Goal: Transaction & Acquisition: Subscribe to service/newsletter

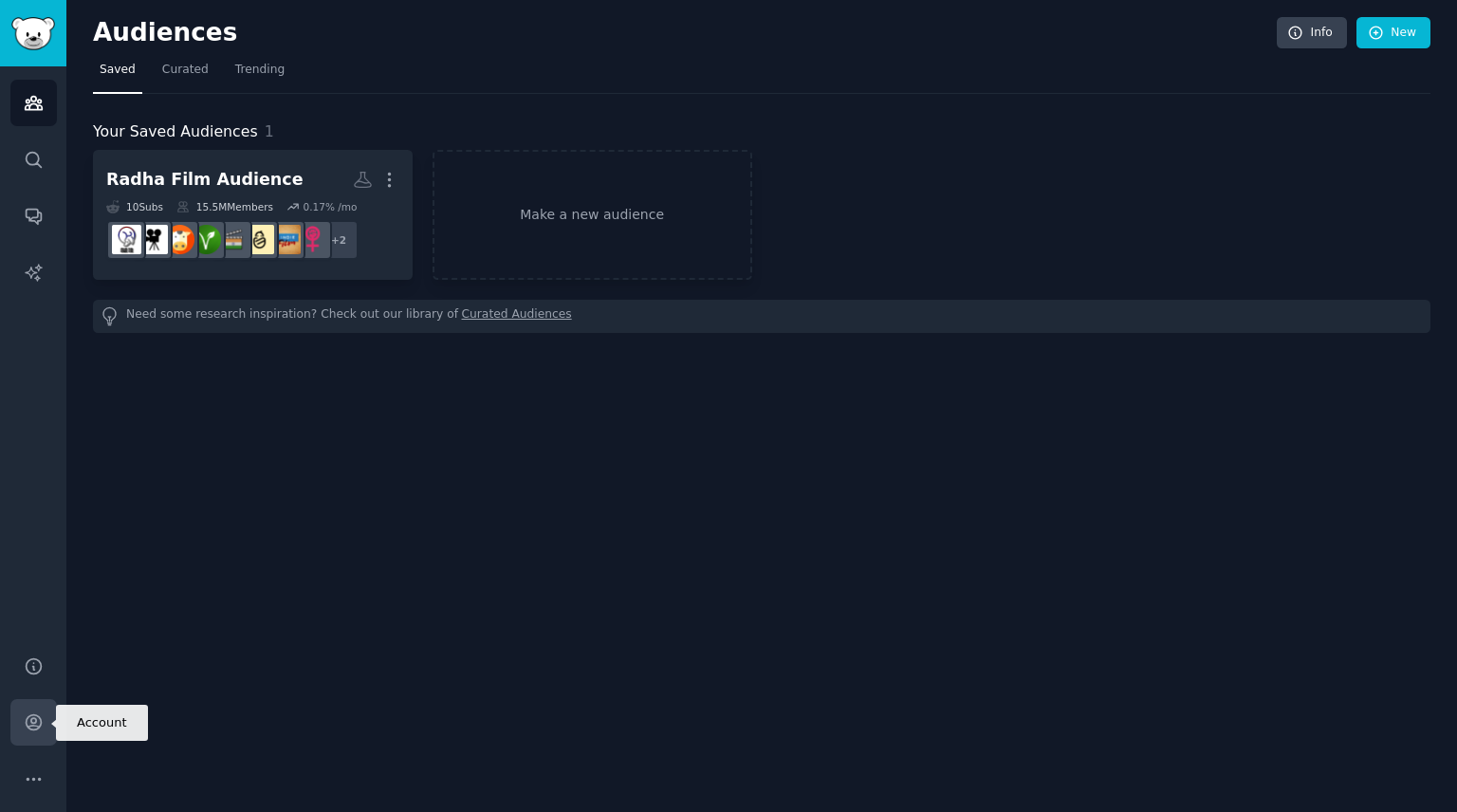
click at [45, 732] on link "Account" at bounding box center [33, 722] width 46 height 46
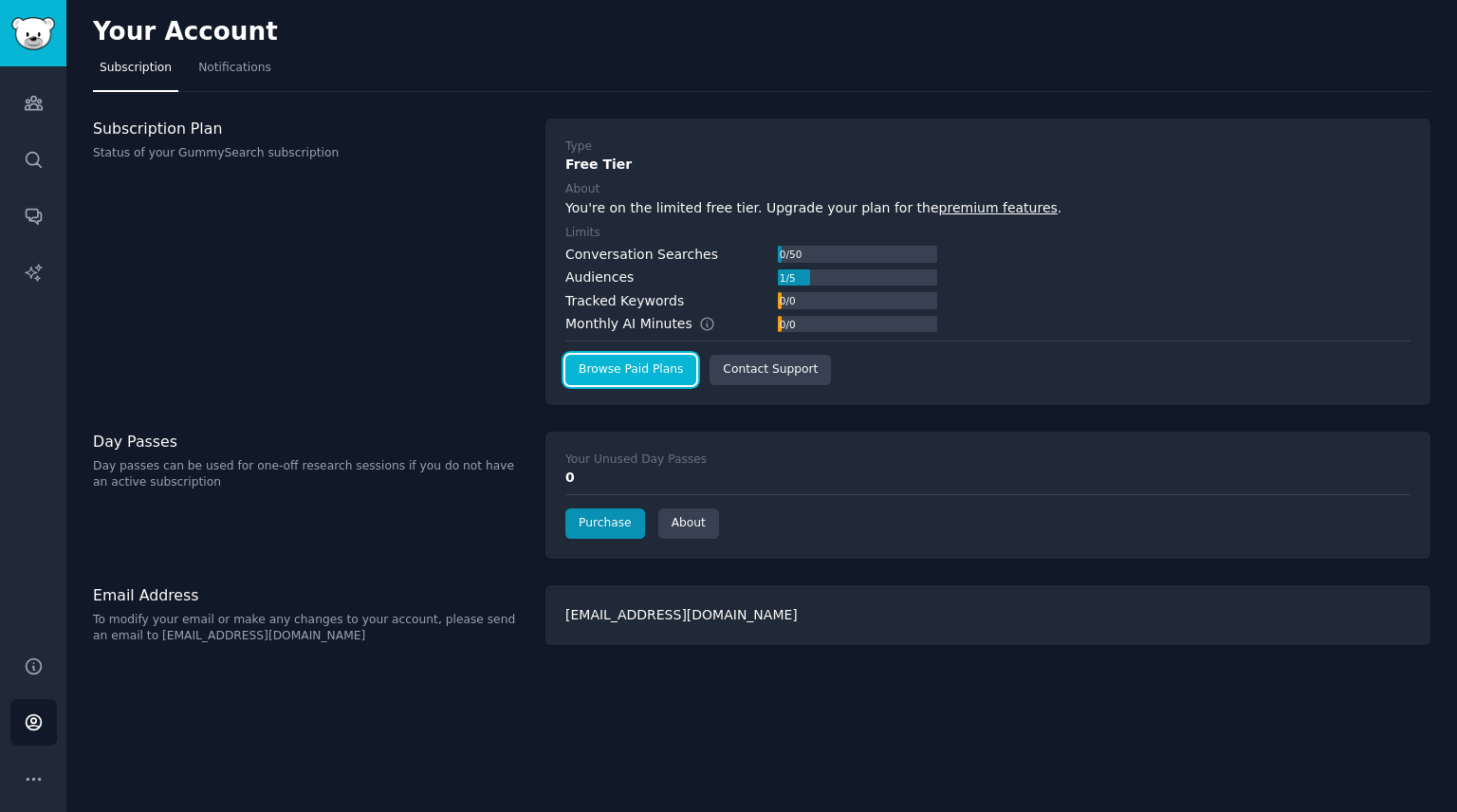
click at [618, 373] on link "Browse Paid Plans" at bounding box center [630, 370] width 131 height 30
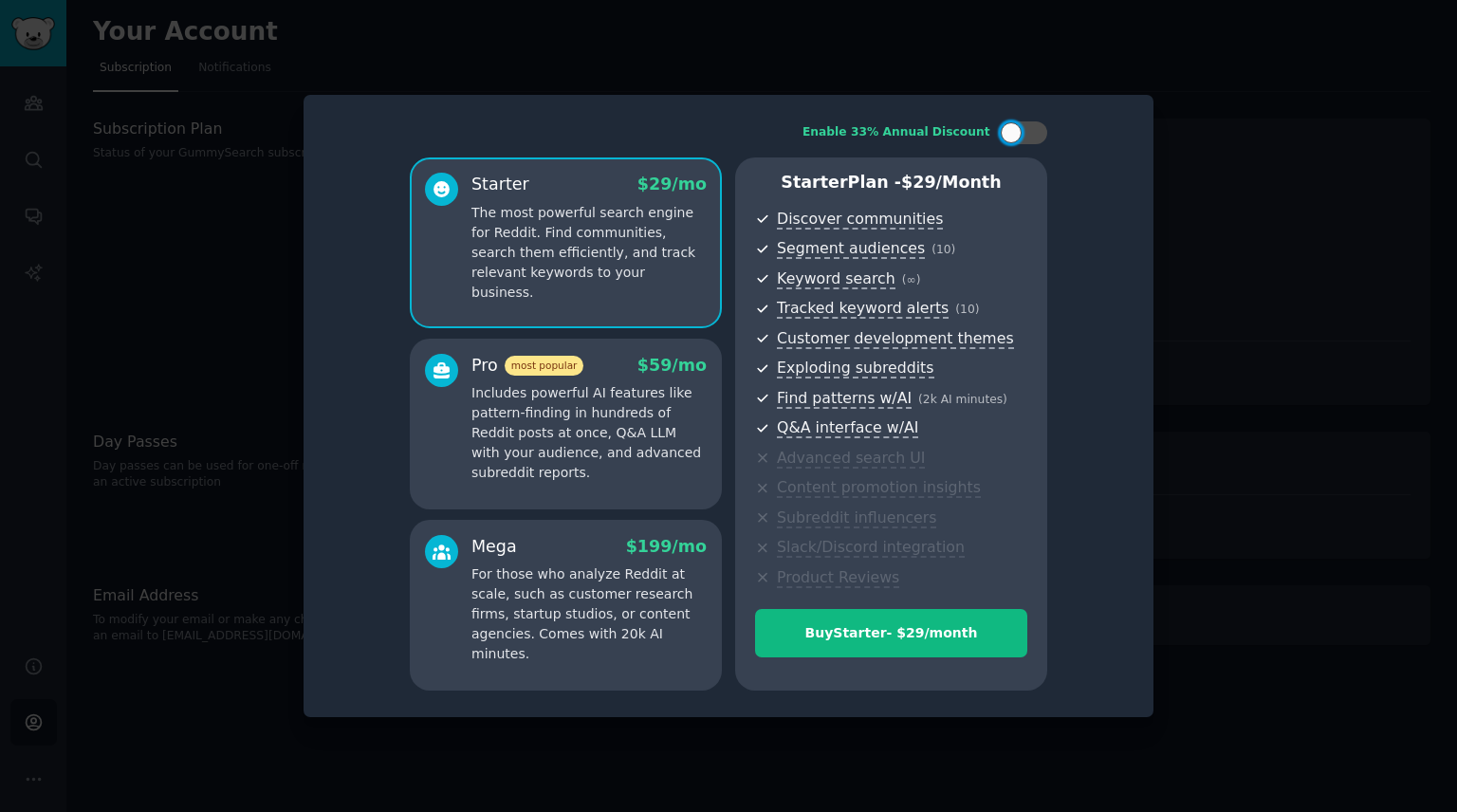
click at [1291, 266] on div at bounding box center [728, 406] width 1457 height 812
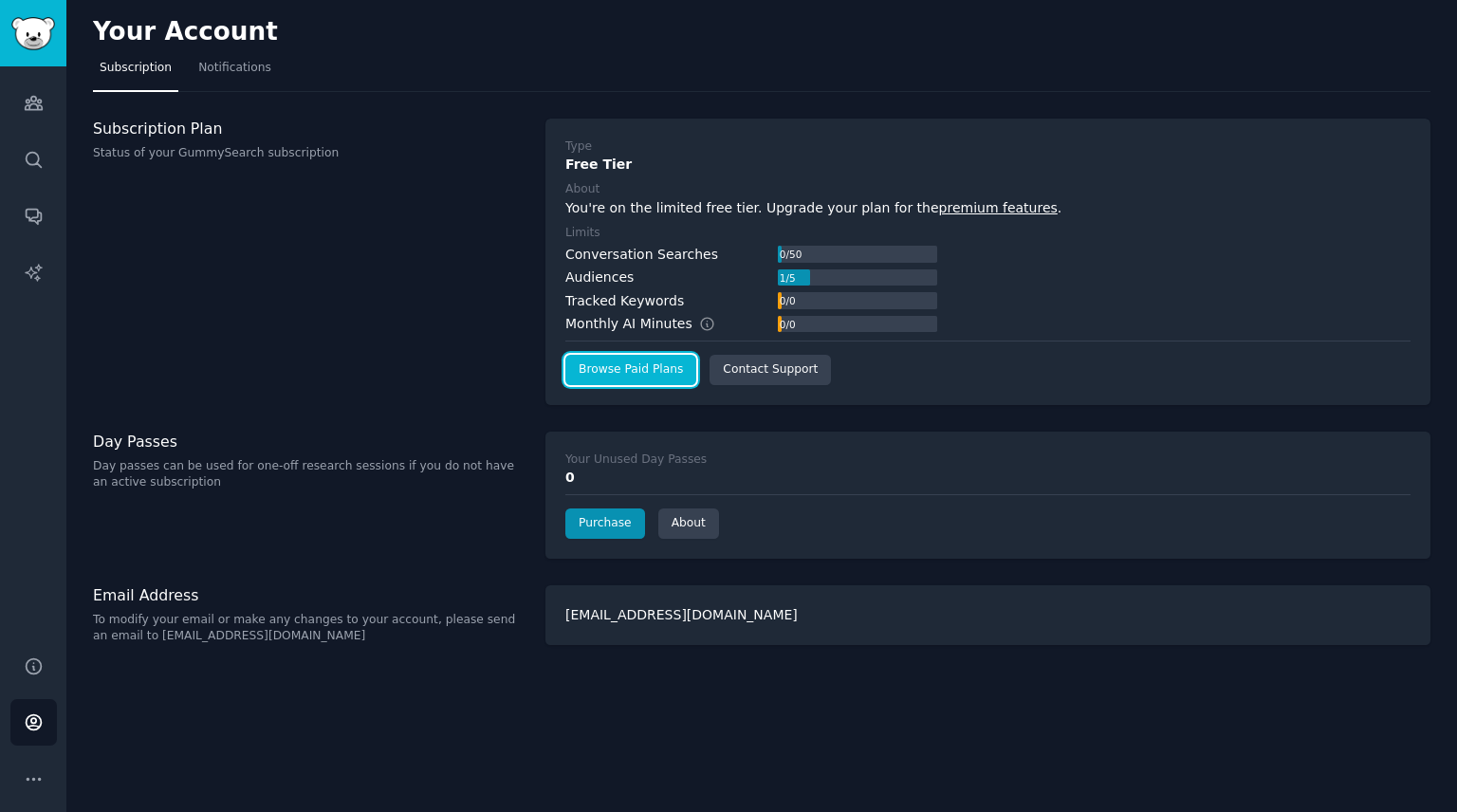
click at [593, 377] on link "Browse Paid Plans" at bounding box center [630, 370] width 131 height 30
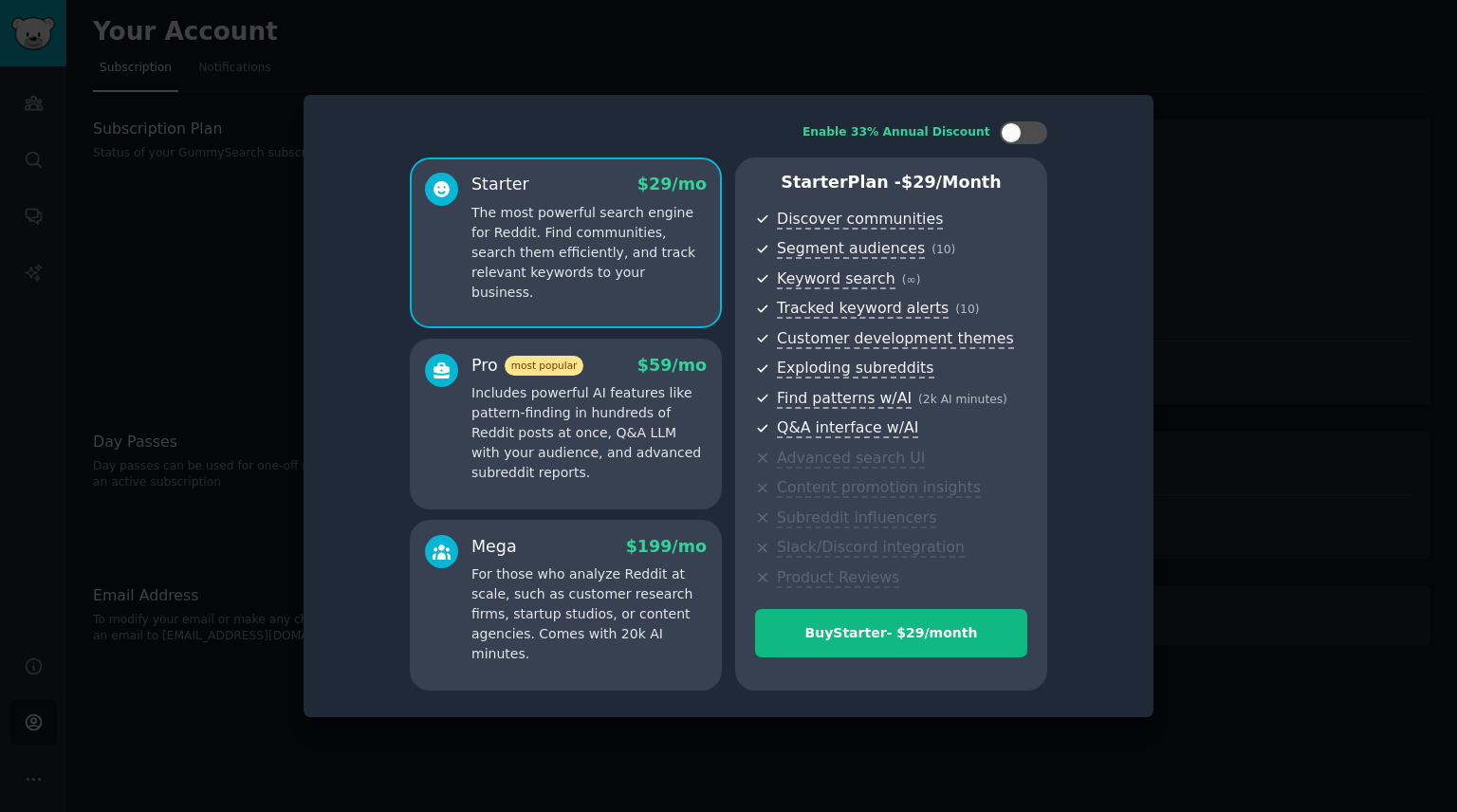
click at [622, 447] on p "Includes powerful AI features like pattern-finding in hundreds of Reddit posts …" at bounding box center [589, 433] width 235 height 99
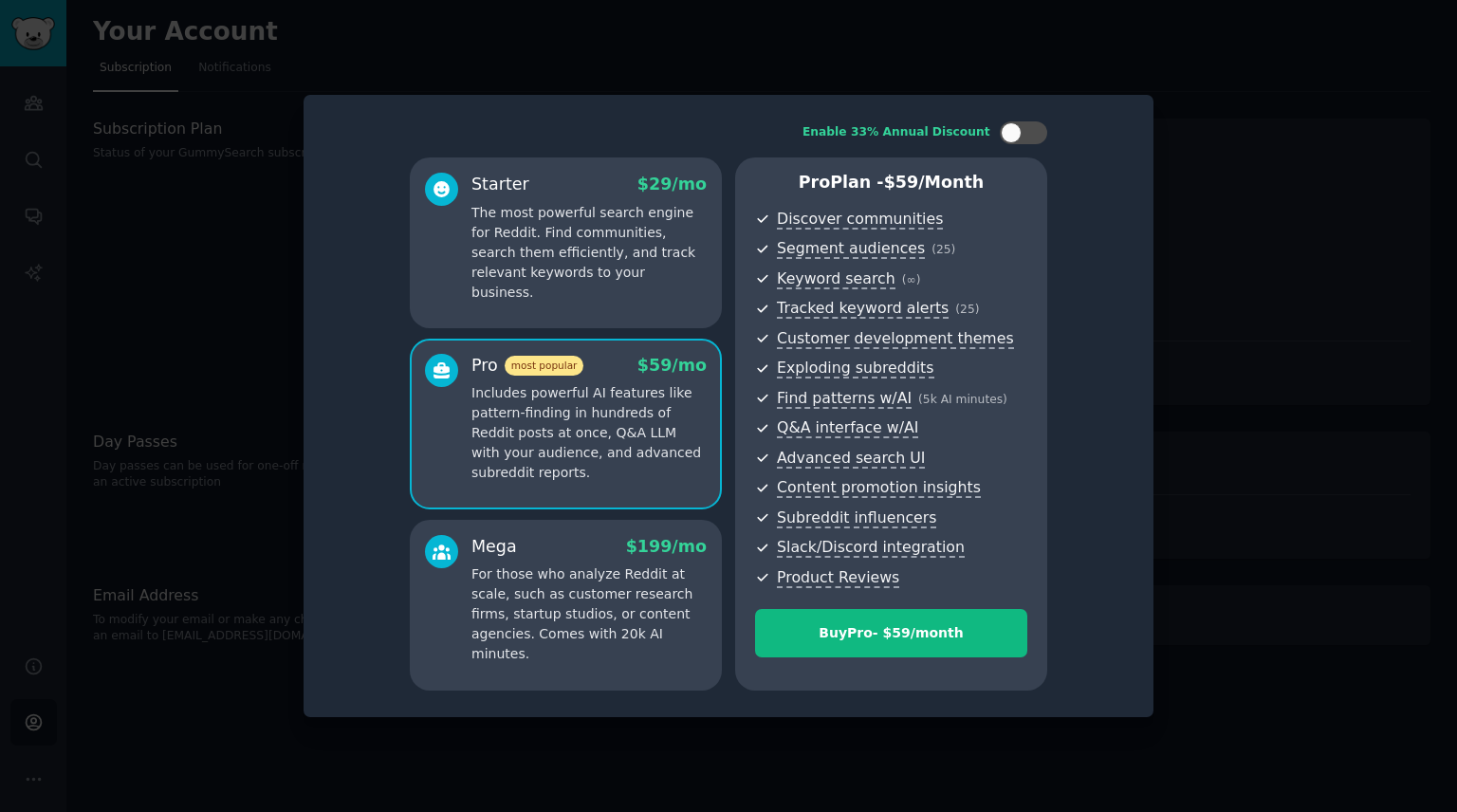
drag, startPoint x: 554, startPoint y: 244, endPoint x: 549, endPoint y: 305, distance: 61.2
click at [553, 258] on p "The most powerful search engine for Reddit. Find communities, search them effic…" at bounding box center [589, 253] width 235 height 99
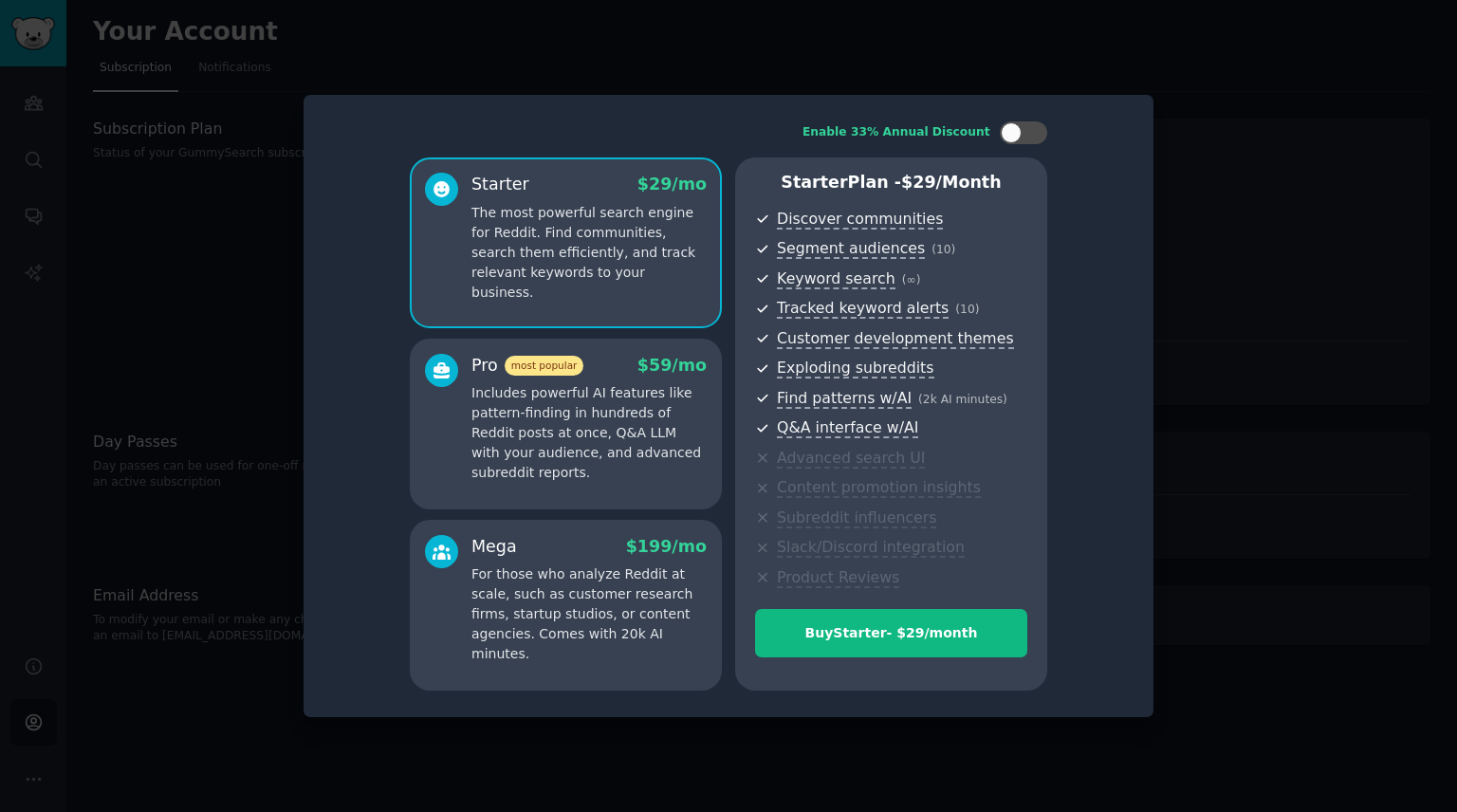
click at [1294, 312] on div at bounding box center [728, 406] width 1457 height 812
